Goal: Task Accomplishment & Management: Complete application form

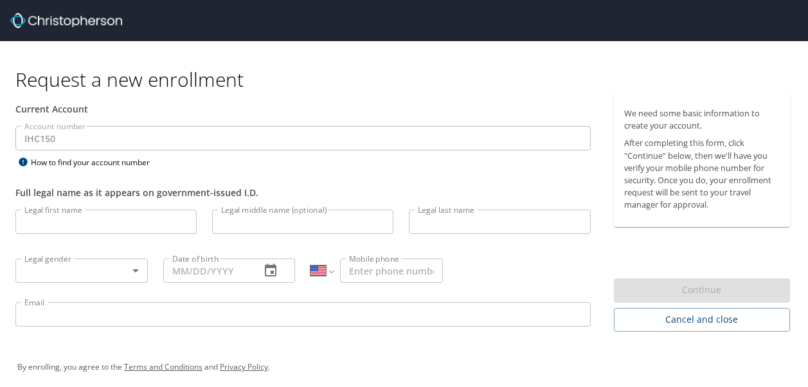
select select "US"
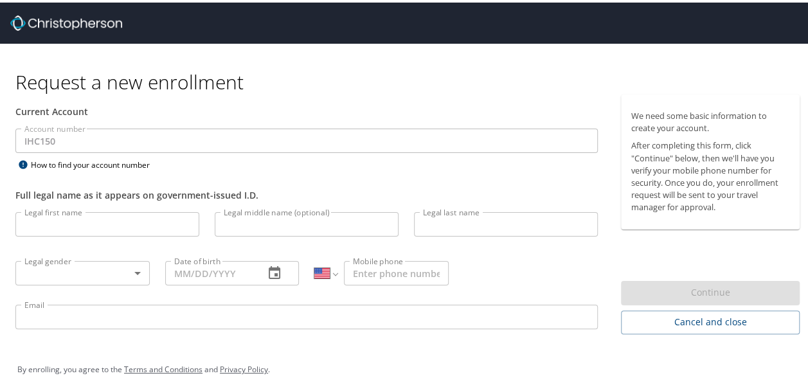
click at [85, 222] on input "Legal first name" at bounding box center [107, 221] width 184 height 24
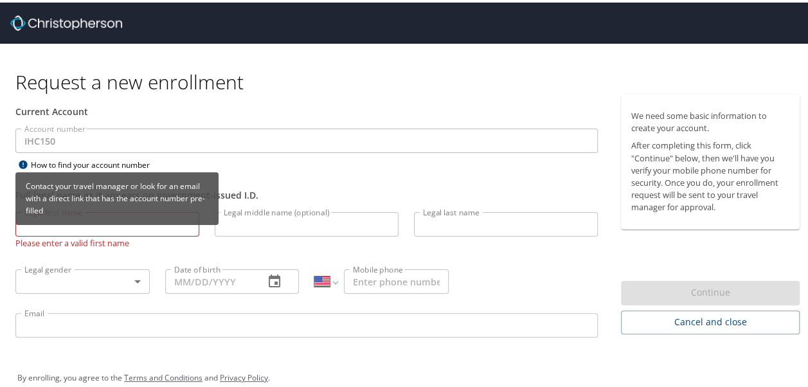
click at [111, 160] on div "How to find your account number" at bounding box center [95, 162] width 161 height 16
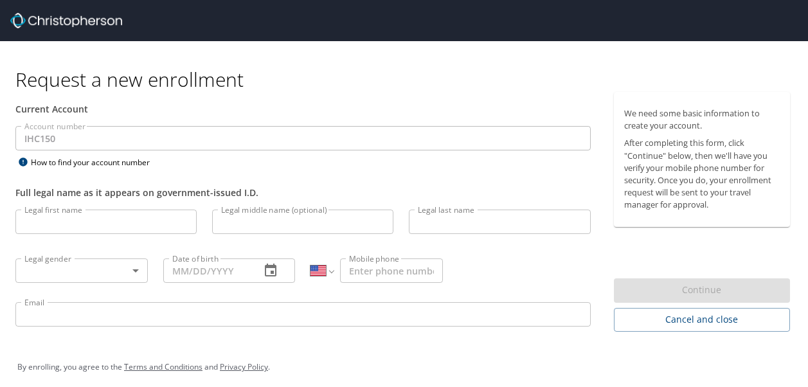
select select "US"
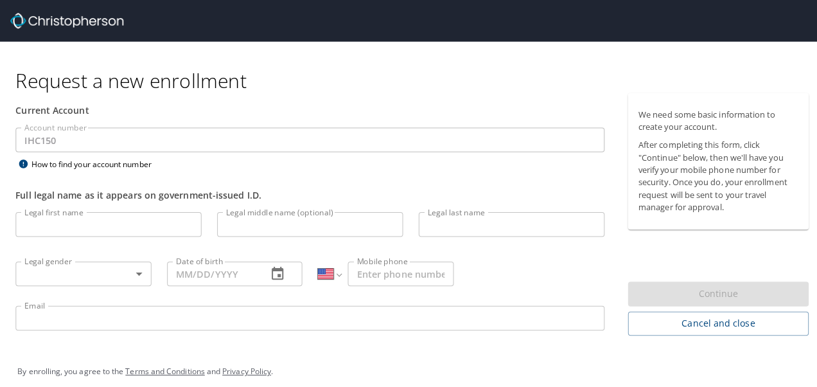
scroll to position [8, 0]
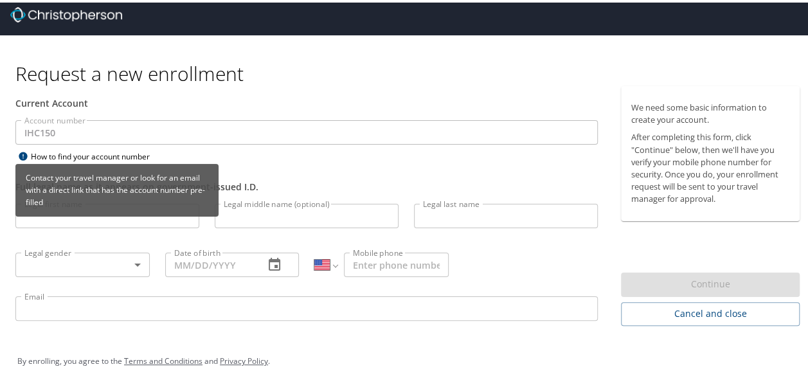
click at [22, 150] on icon at bounding box center [23, 153] width 8 height 8
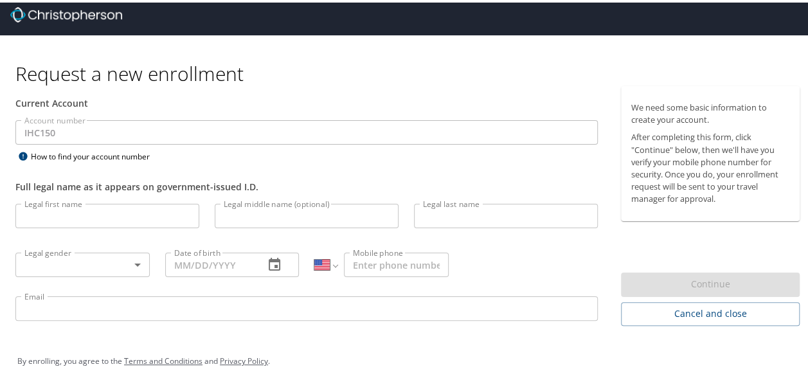
click at [81, 212] on input "Legal first name" at bounding box center [107, 213] width 184 height 24
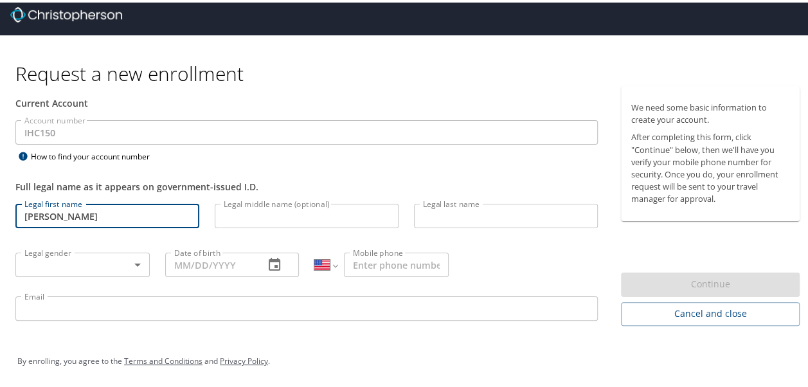
type input "[PERSON_NAME]"
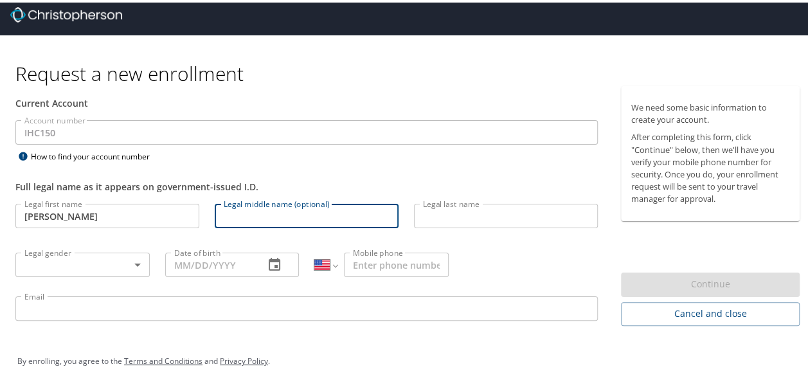
type input "P"
type input "[PERSON_NAME]"
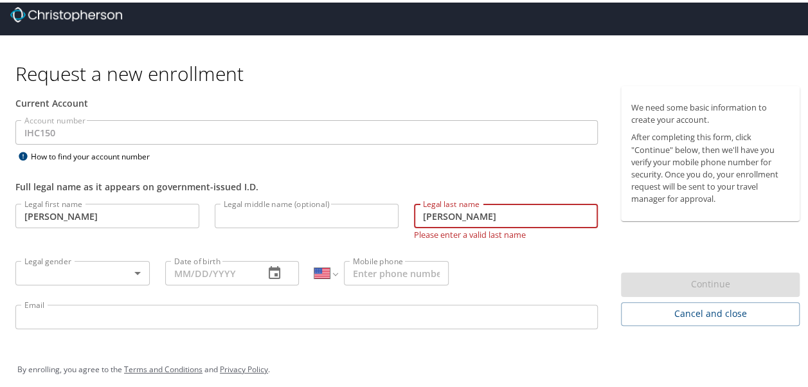
type input "[PERSON_NAME]"
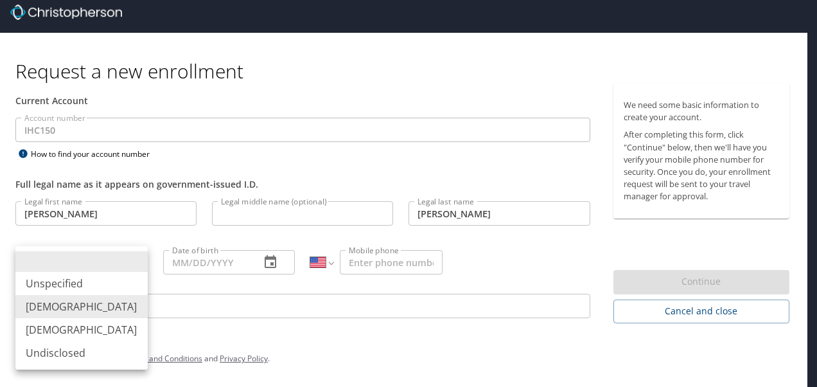
type input "[DEMOGRAPHIC_DATA]"
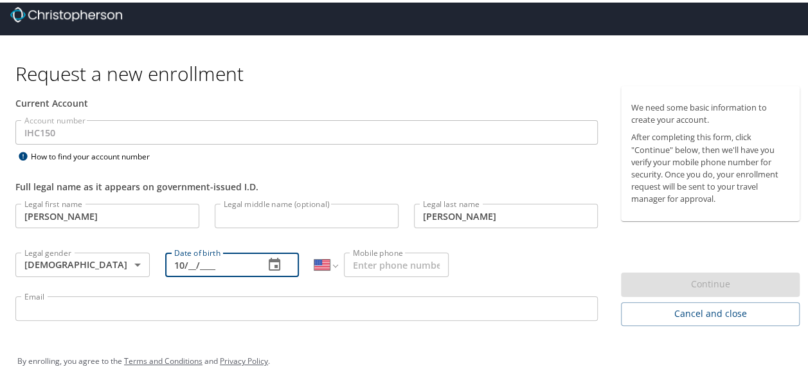
type input "10/__/____"
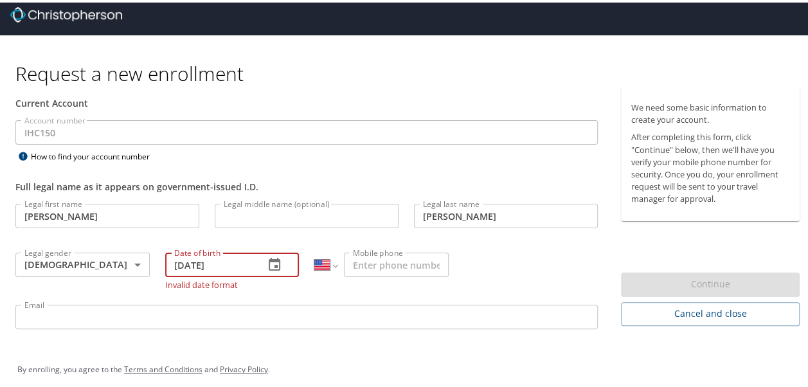
type input "[DATE]"
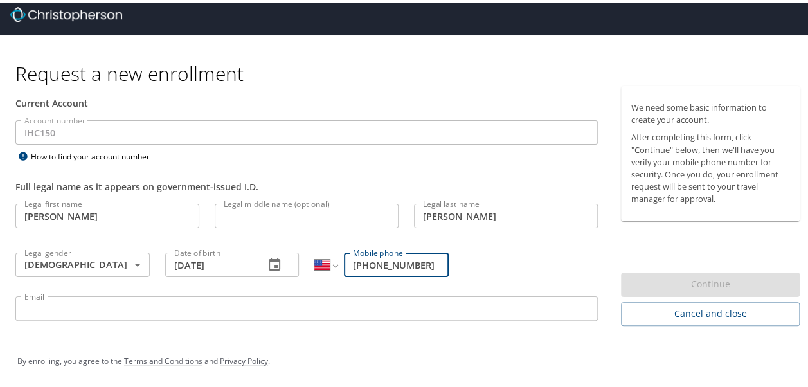
type input "[PHONE_NUMBER]"
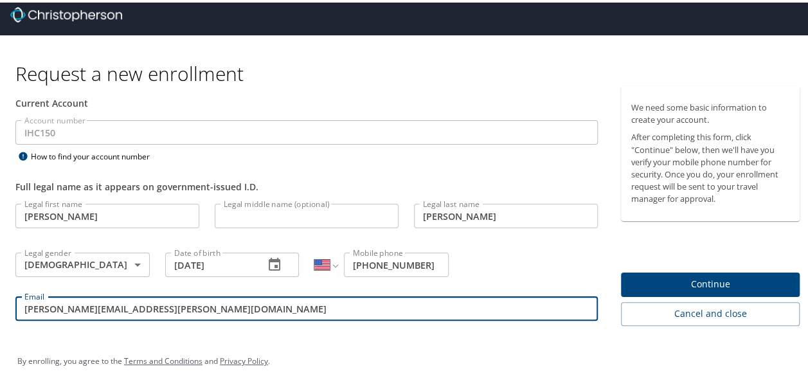
type input "[PERSON_NAME][EMAIL_ADDRESS][PERSON_NAME][DOMAIN_NAME]"
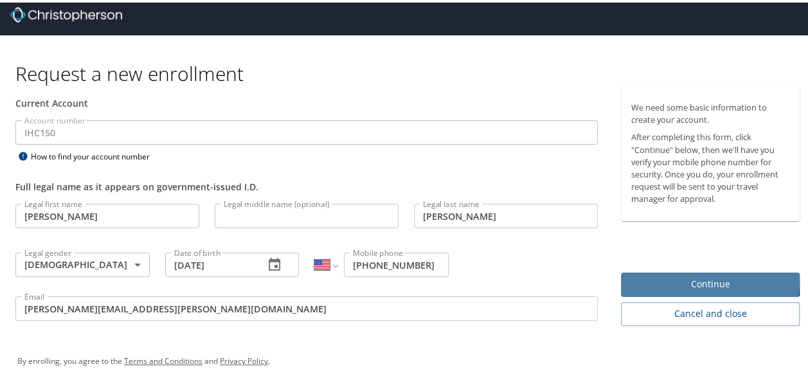
click at [693, 276] on span "Continue" at bounding box center [710, 282] width 158 height 16
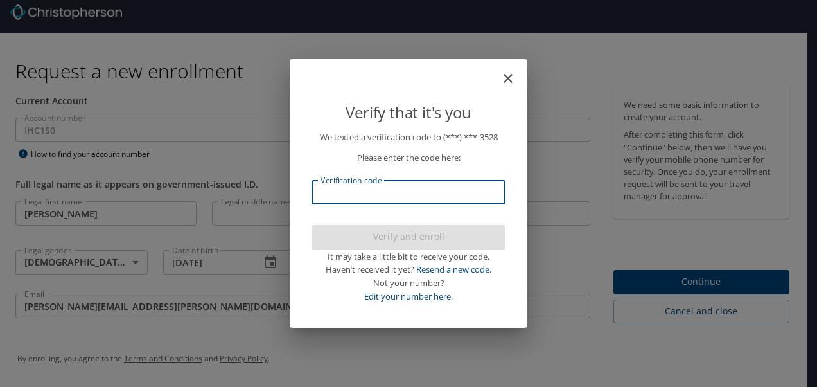
click at [416, 198] on input "Verification code" at bounding box center [409, 192] width 194 height 24
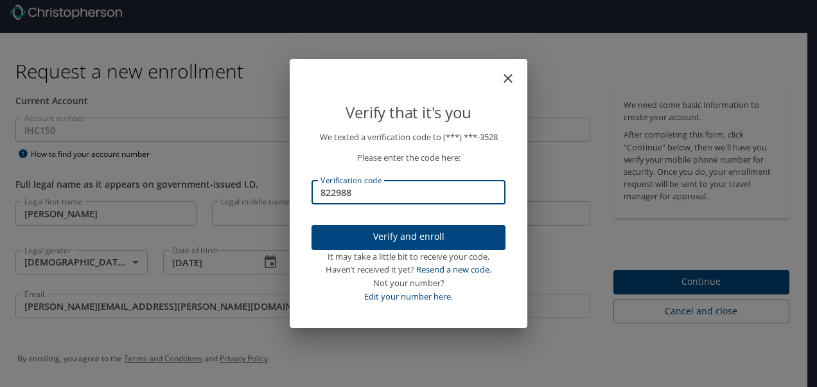
type input "822988"
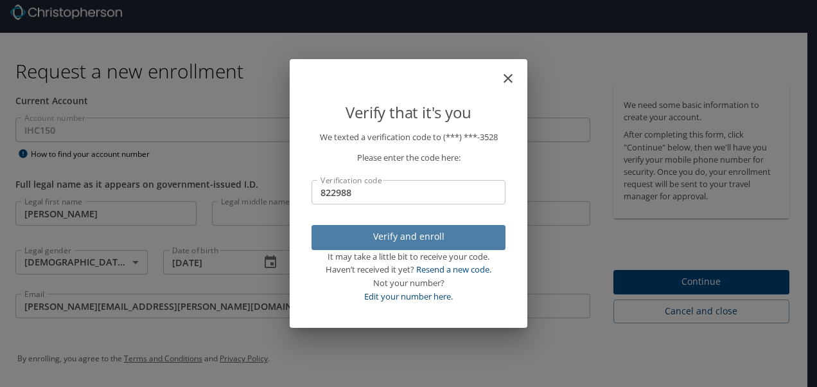
click at [356, 233] on span "Verify and enroll" at bounding box center [408, 237] width 173 height 16
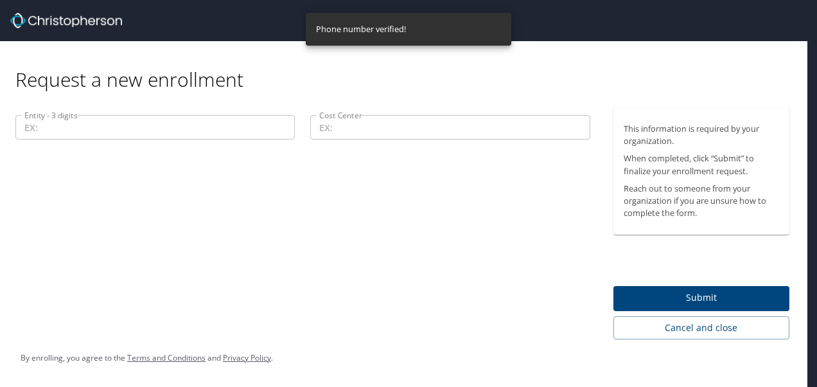
scroll to position [0, 0]
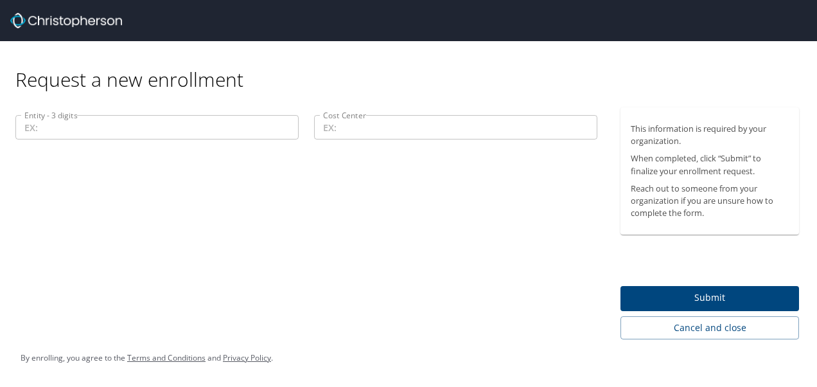
click at [651, 294] on span "Submit" at bounding box center [710, 298] width 158 height 16
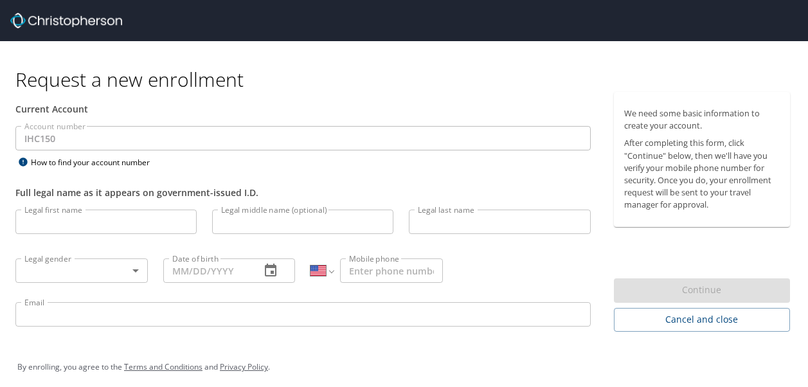
select select "US"
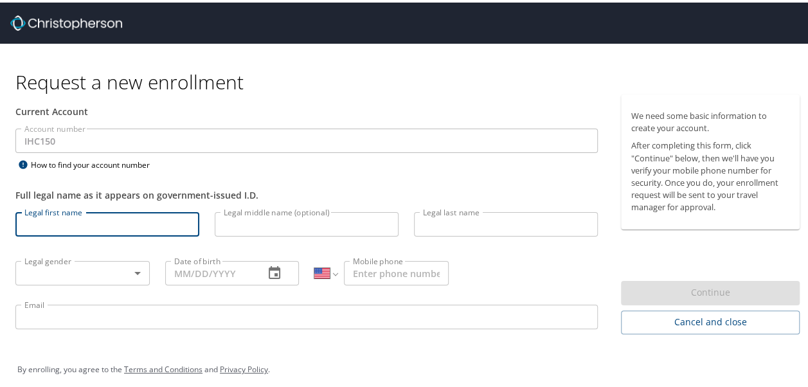
click at [109, 220] on input "Legal first name" at bounding box center [107, 221] width 184 height 24
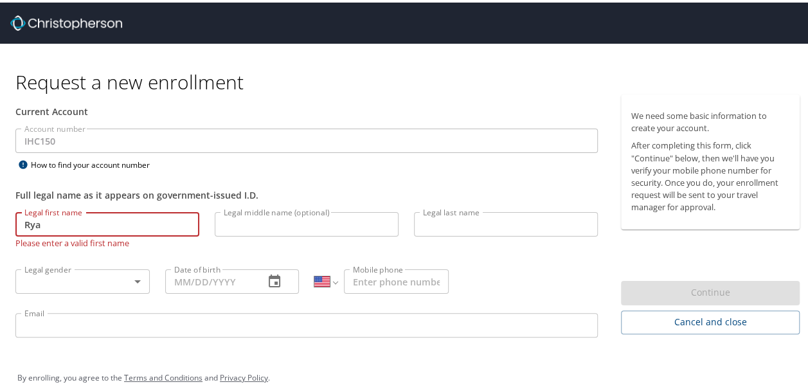
type input "[PERSON_NAME]"
type input "[DATE]"
type input "[PHONE_NUMBER]"
type input "[PERSON_NAME][EMAIL_ADDRESS][PERSON_NAME][DOMAIN_NAME]"
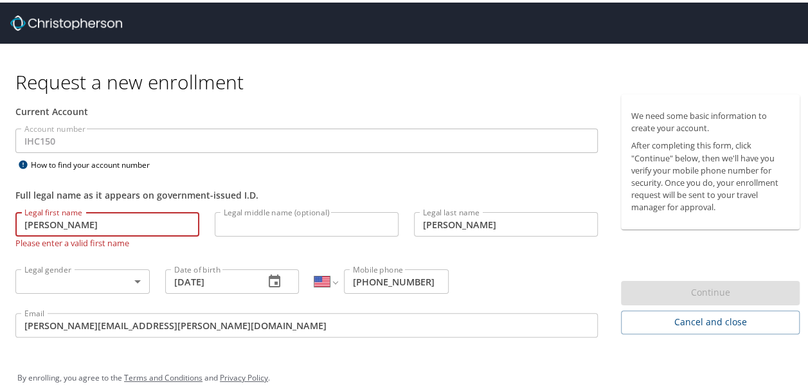
type input "[PERSON_NAME]"
click at [115, 284] on body "Request a new enrollment Current Account Account number IHC150 Account number H…" at bounding box center [408, 193] width 817 height 387
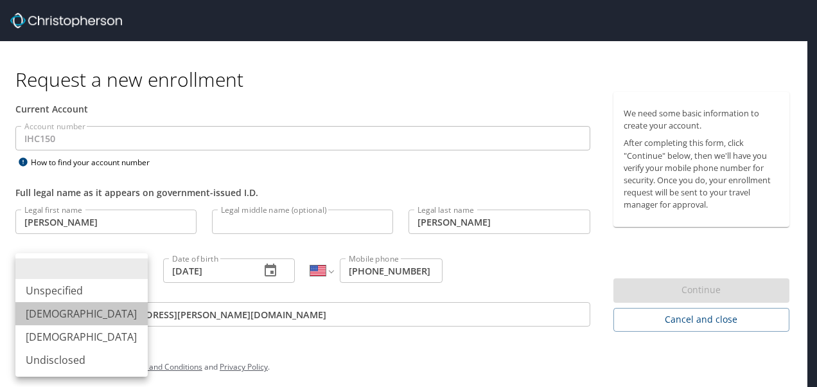
click at [92, 308] on li "[DEMOGRAPHIC_DATA]" at bounding box center [81, 313] width 132 height 23
type input "[DEMOGRAPHIC_DATA]"
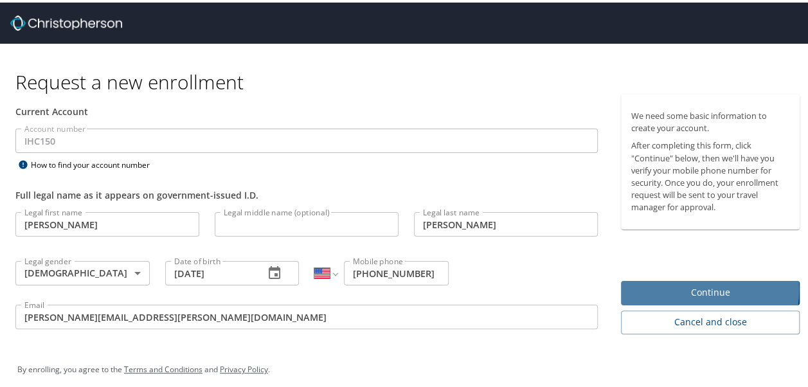
click at [684, 287] on span "Continue" at bounding box center [710, 290] width 158 height 16
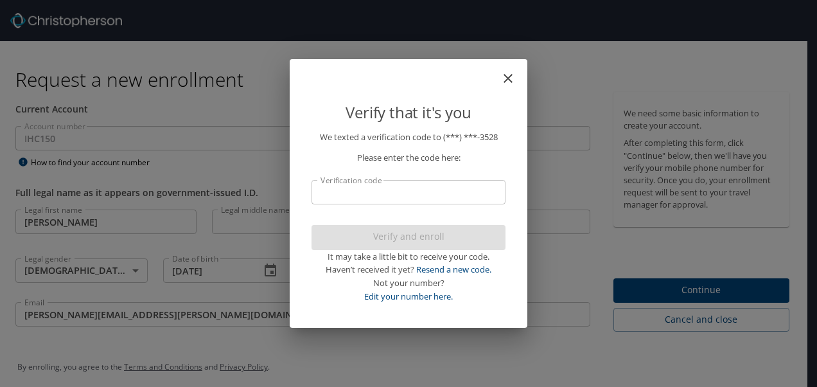
click at [429, 191] on input "Verification code" at bounding box center [409, 192] width 194 height 24
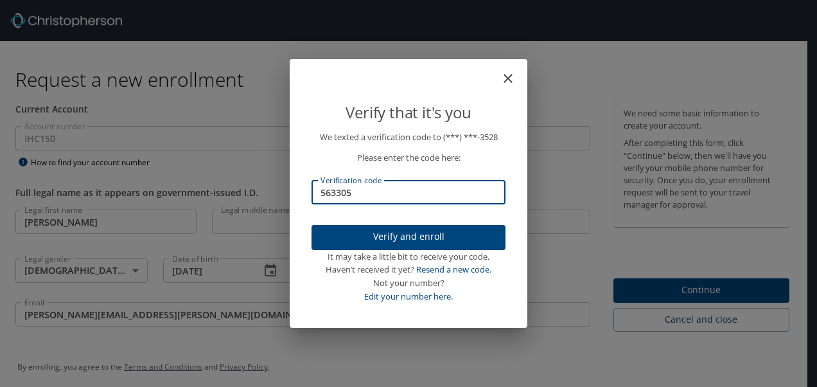
type input "563305"
click at [385, 236] on span "Verify and enroll" at bounding box center [408, 237] width 173 height 16
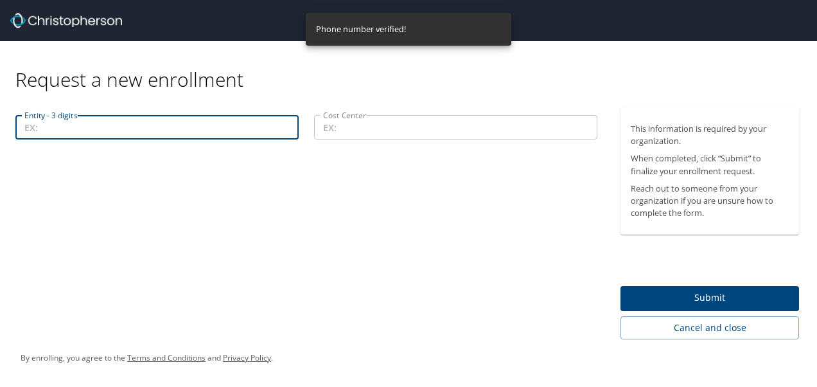
click at [197, 134] on input "Entity - 3 digits" at bounding box center [156, 127] width 283 height 24
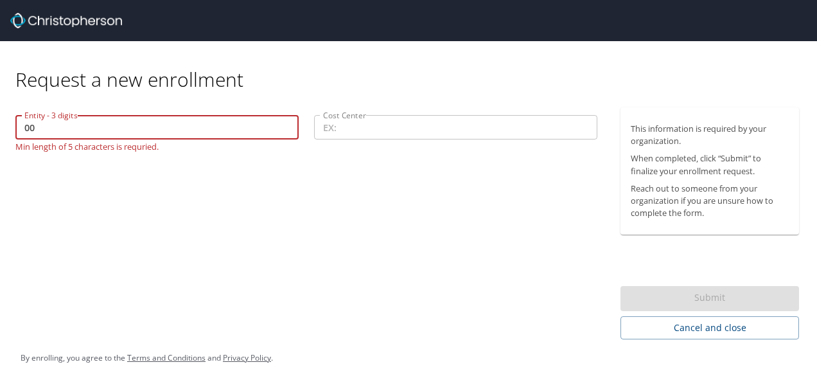
click at [117, 125] on input "00" at bounding box center [156, 127] width 283 height 24
paste input "101-32201 Cardiology Admin"
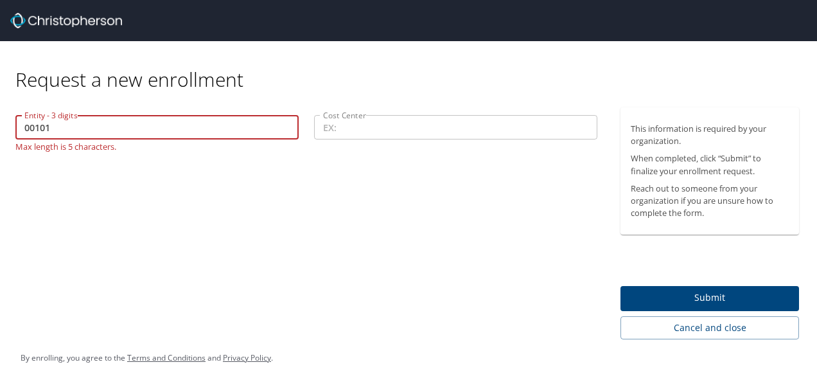
type input "00101"
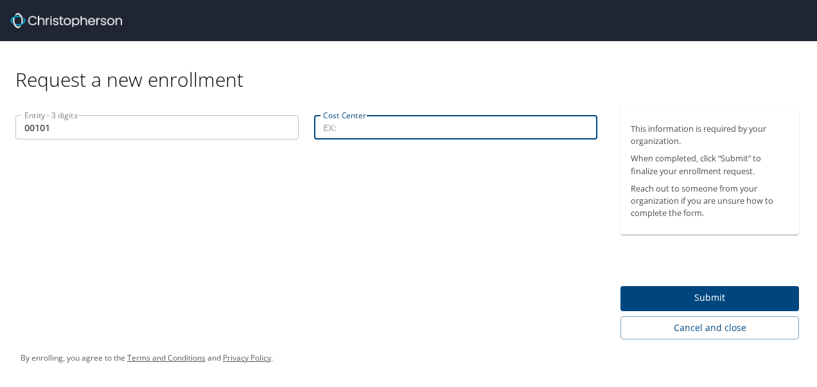
paste input "101-32201 Cardiology Admin"
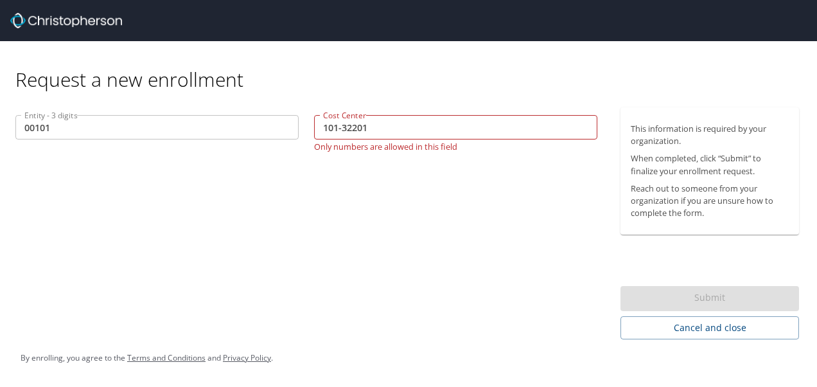
click at [425, 81] on div "Request a new enrollment" at bounding box center [412, 66] width 794 height 51
drag, startPoint x: 342, startPoint y: 127, endPoint x: 301, endPoint y: 130, distance: 41.9
click at [301, 130] on div "Entity - 3 digits 00101 Entity - 3 digits Cost Center 101-32201 Cost Center Onl…" at bounding box center [306, 132] width 597 height 51
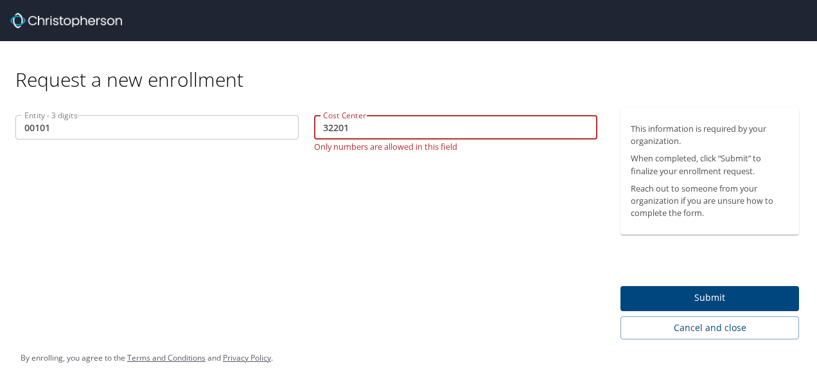
click at [377, 191] on div "Entity - 3 digits 00101 Entity - 3 digits Cost Center 32201 Cost Center Only nu…" at bounding box center [306, 223] width 613 height 232
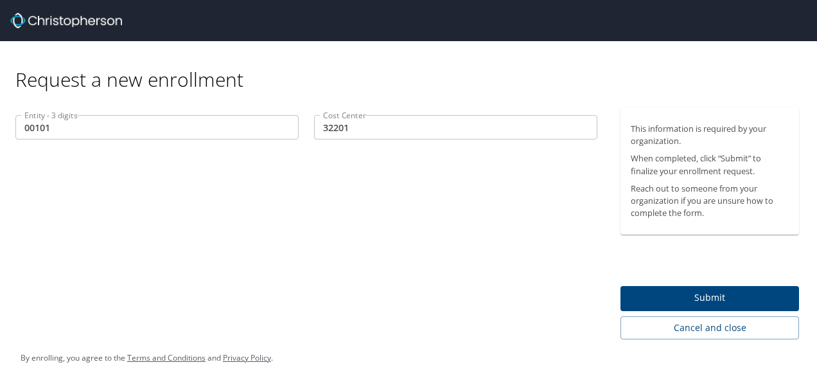
click at [321, 125] on input "32201" at bounding box center [455, 127] width 283 height 24
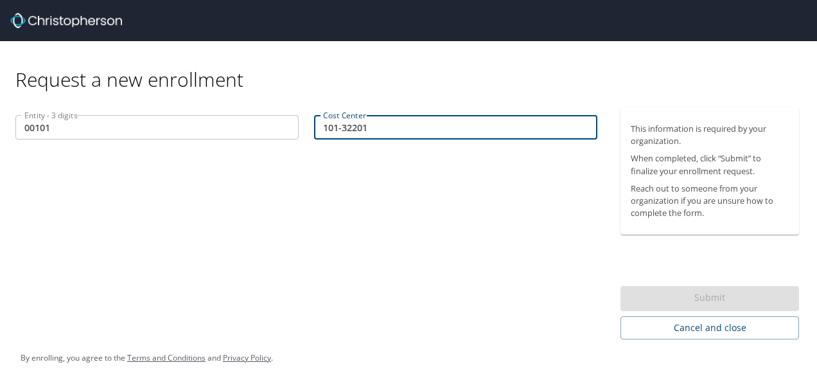
type input "101-32201"
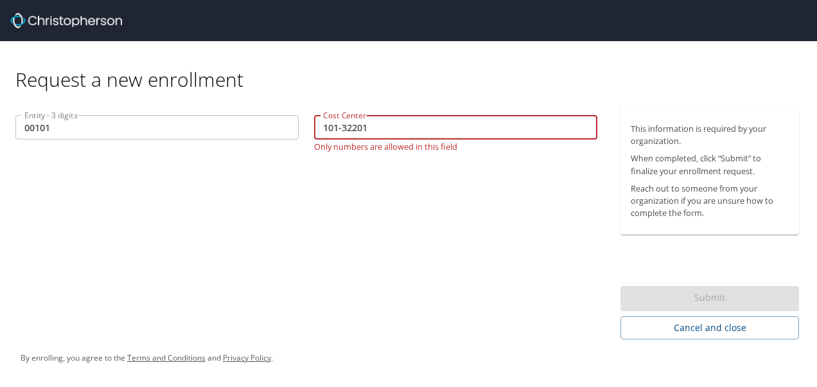
drag, startPoint x: 342, startPoint y: 127, endPoint x: 297, endPoint y: 127, distance: 44.3
click at [297, 127] on div "Entity - 3 digits 00101 Entity - 3 digits Cost Center 101-32201 Cost Center Onl…" at bounding box center [306, 132] width 597 height 51
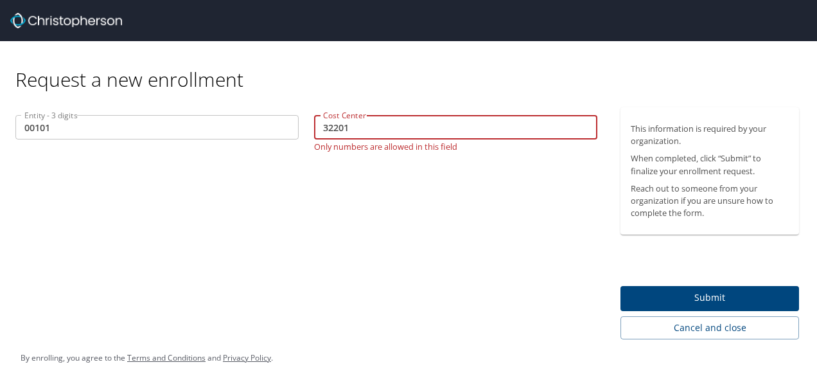
type input "32201"
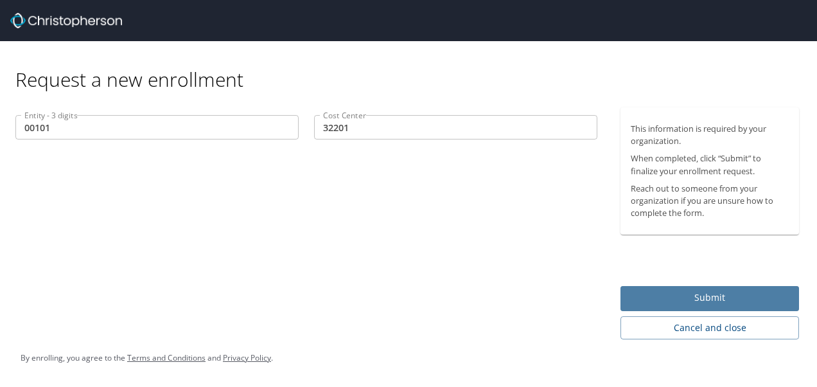
click at [723, 292] on span "Submit" at bounding box center [710, 298] width 158 height 16
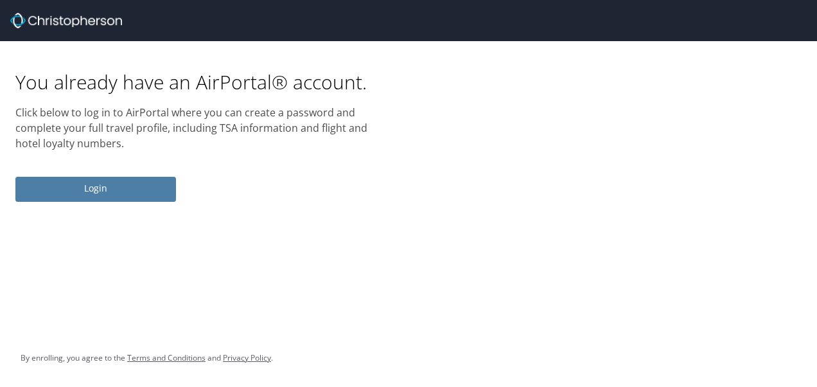
click at [84, 186] on span "Login" at bounding box center [96, 189] width 140 height 16
